Goal: Task Accomplishment & Management: Complete application form

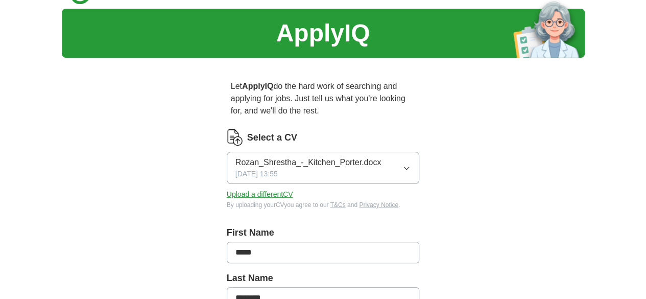
scroll to position [23, 0]
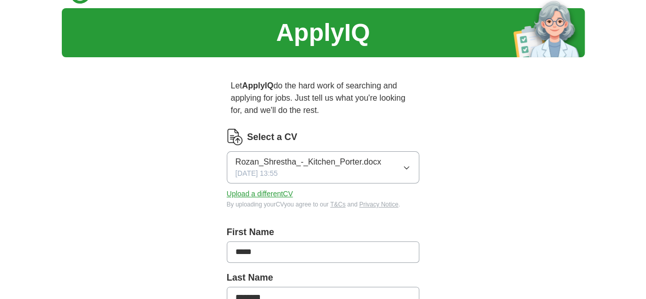
click at [420, 152] on button "Rozan_Shrestha_-_Kitchen_Porter.docx [DATE] 13:55" at bounding box center [323, 167] width 193 height 32
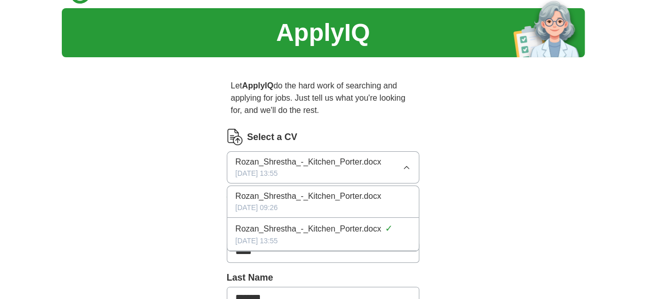
click at [327, 156] on span "Rozan_Shrestha_-_Kitchen_Porter.docx" at bounding box center [309, 162] width 146 height 12
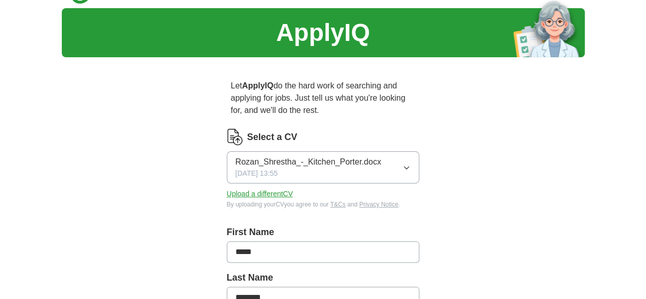
click at [247, 189] on button "Upload a different CV" at bounding box center [260, 194] width 66 height 11
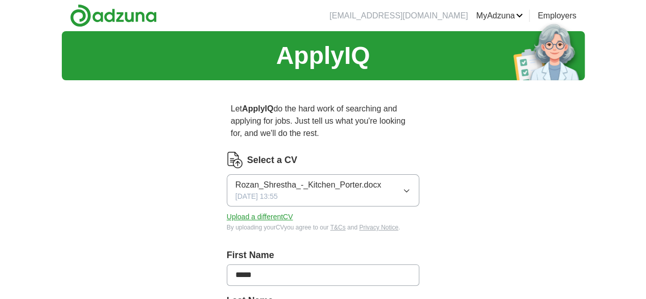
click at [310, 179] on span "Rozan_Shrestha_-_Kitchen_Porter.docx" at bounding box center [309, 185] width 146 height 12
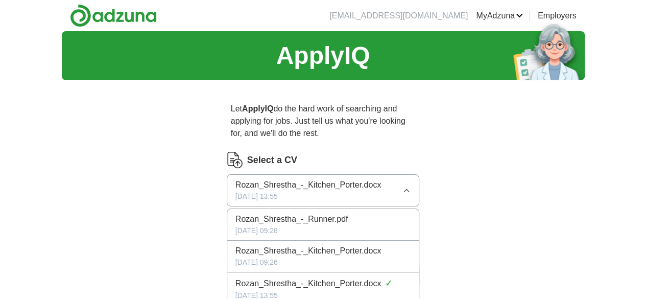
click at [298, 213] on span "Rozan_Shrestha_-_Runner.pdf" at bounding box center [292, 219] width 113 height 12
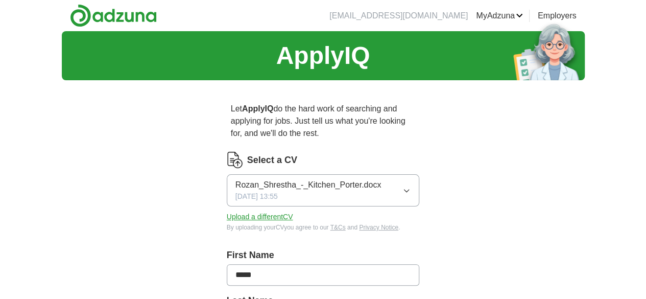
click at [365, 187] on button "Rozan_Shrestha_-_Kitchen_Porter.docx [DATE] 13:55" at bounding box center [323, 190] width 193 height 32
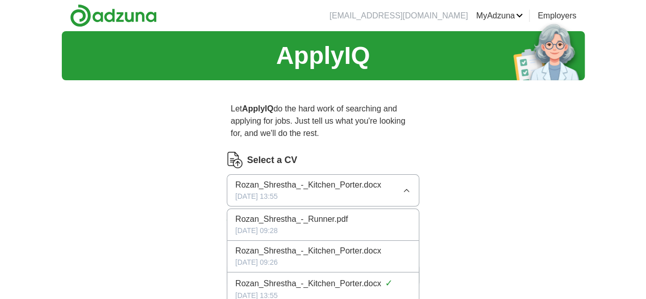
click at [365, 187] on button "Rozan_Shrestha_-_Kitchen_Porter.docx [DATE] 13:55" at bounding box center [323, 190] width 193 height 32
